Goal: Task Accomplishment & Management: Complete application form

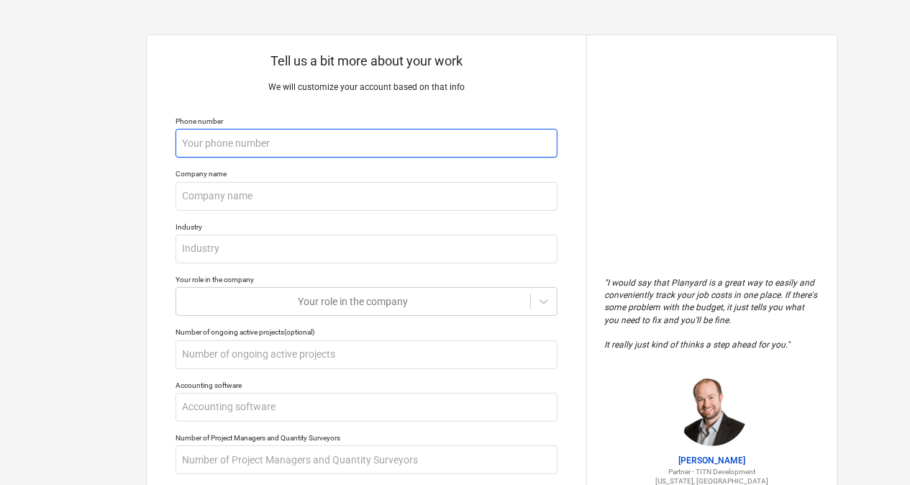
click at [263, 145] on input "text" at bounding box center [367, 143] width 382 height 29
